Goal: Check status: Check status

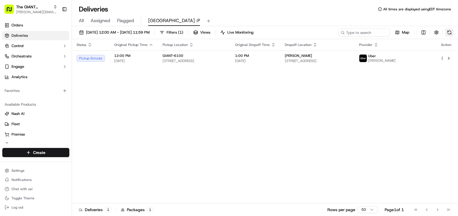
click at [448, 34] on button at bounding box center [449, 32] width 8 height 8
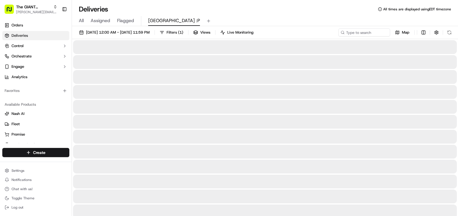
drag, startPoint x: 226, startPoint y: 119, endPoint x: 211, endPoint y: 119, distance: 15.3
drag, startPoint x: 211, startPoint y: 119, endPoint x: 205, endPoint y: 119, distance: 5.5
drag, startPoint x: 205, startPoint y: 119, endPoint x: 193, endPoint y: 119, distance: 12.4
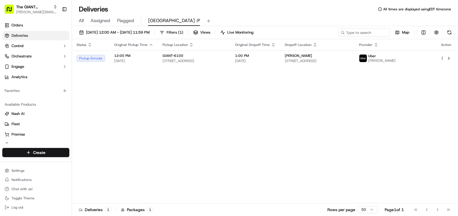
drag, startPoint x: 182, startPoint y: 118, endPoint x: 134, endPoint y: 112, distance: 49.0
click at [134, 112] on div "Status Original Pickup Time Pickup Location Original Dropoff Time Dropoff Locat…" at bounding box center [264, 121] width 385 height 165
click at [199, 93] on div "Status Original Pickup Time Pickup Location Original Dropoff Time Dropoff Locat…" at bounding box center [264, 121] width 385 height 165
click at [444, 34] on div "Map" at bounding box center [395, 32] width 115 height 8
click at [446, 34] on button at bounding box center [449, 32] width 8 height 8
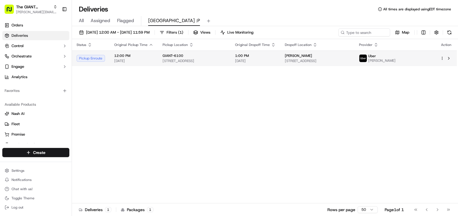
click at [280, 58] on td "1:00 PM [DATE]" at bounding box center [255, 59] width 50 height 16
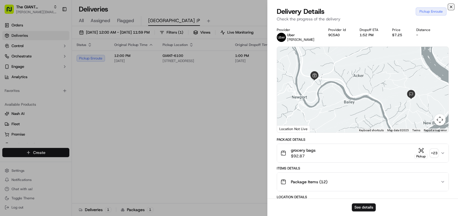
click at [452, 9] on icon "button" at bounding box center [451, 7] width 5 height 5
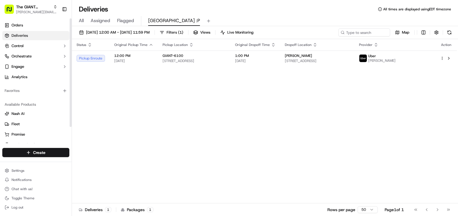
click at [128, 101] on div "Status Original Pickup Time Pickup Location Original Dropoff Time Dropoff Locat…" at bounding box center [264, 121] width 385 height 165
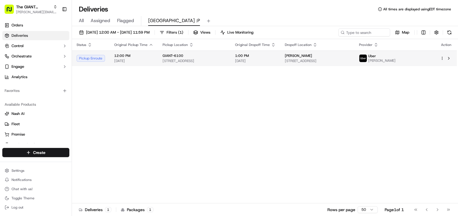
click at [350, 58] on div "[PERSON_NAME]" at bounding box center [317, 56] width 65 height 5
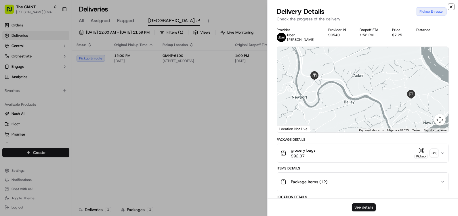
click at [450, 9] on icon "button" at bounding box center [451, 7] width 5 height 5
